Goal: Answer question/provide support

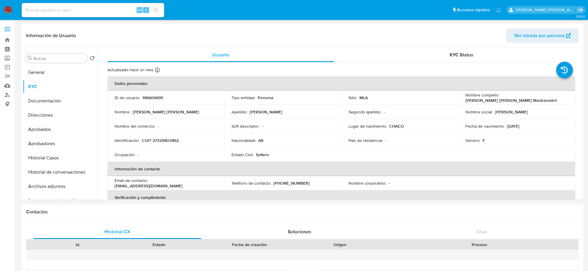
select select "10"
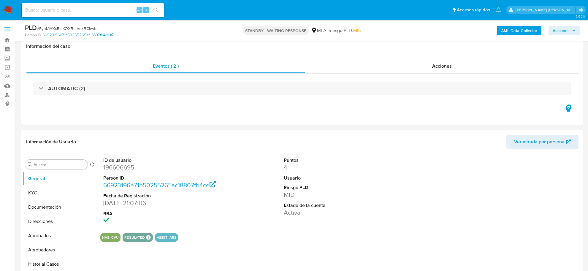
select select "10"
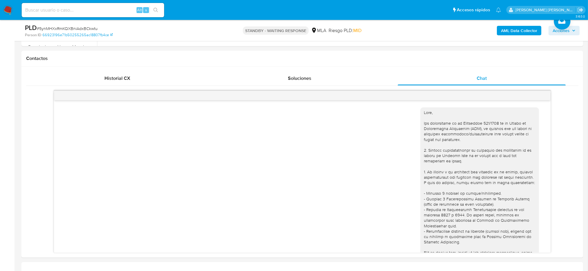
scroll to position [520, 0]
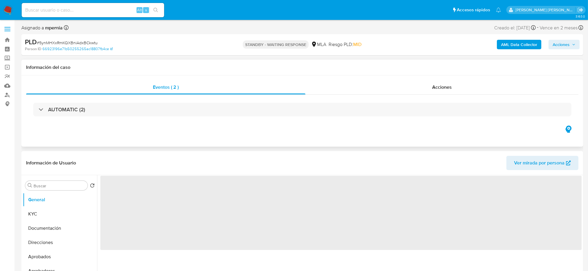
select select "10"
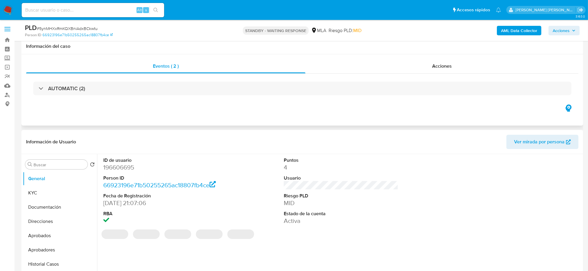
scroll to position [111, 0]
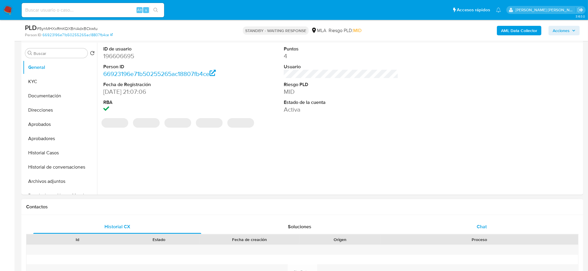
click at [477, 227] on span "Chat" at bounding box center [482, 226] width 10 height 7
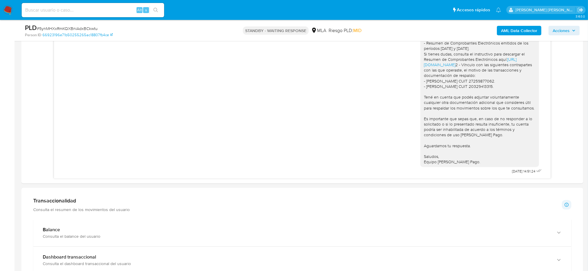
scroll to position [520, 0]
